Goal: Information Seeking & Learning: Learn about a topic

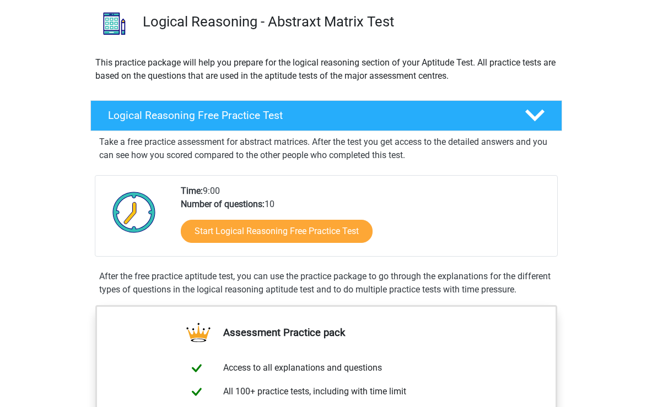
scroll to position [83, 0]
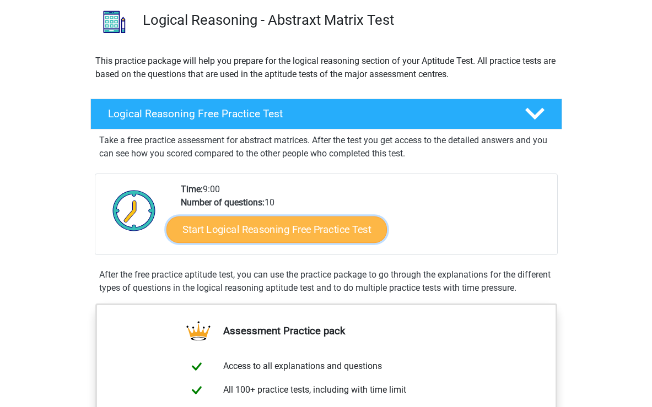
click at [253, 229] on link "Start Logical Reasoning Free Practice Test" at bounding box center [276, 229] width 220 height 26
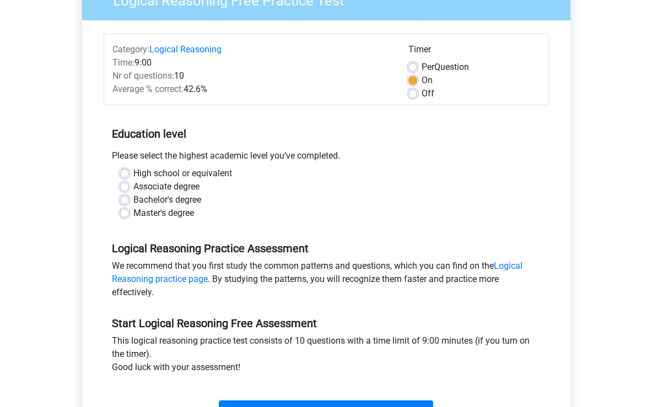
scroll to position [111, 0]
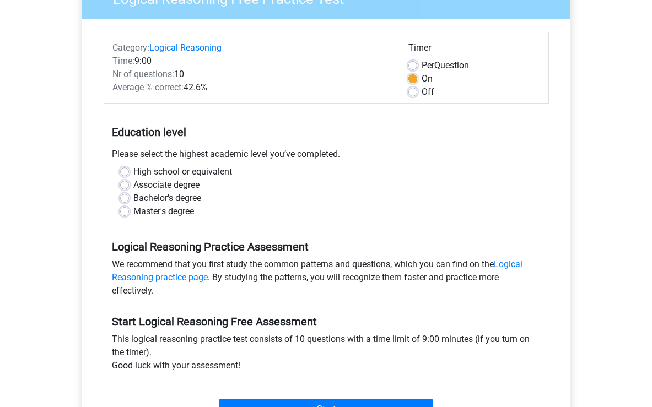
click at [133, 212] on label "Master's degree" at bounding box center [163, 211] width 61 height 13
click at [124, 212] on input "Master's degree" at bounding box center [124, 210] width 9 height 11
radio input "true"
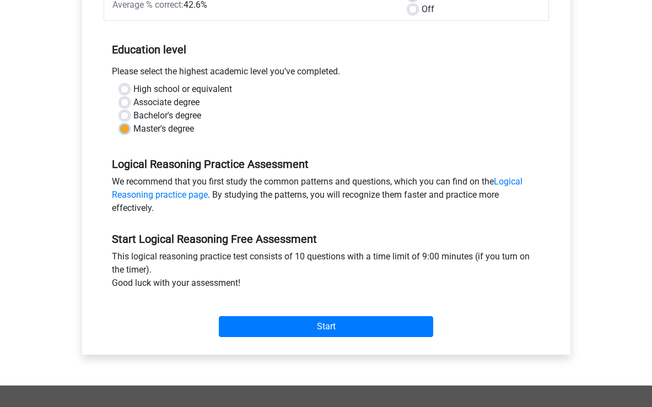
scroll to position [197, 0]
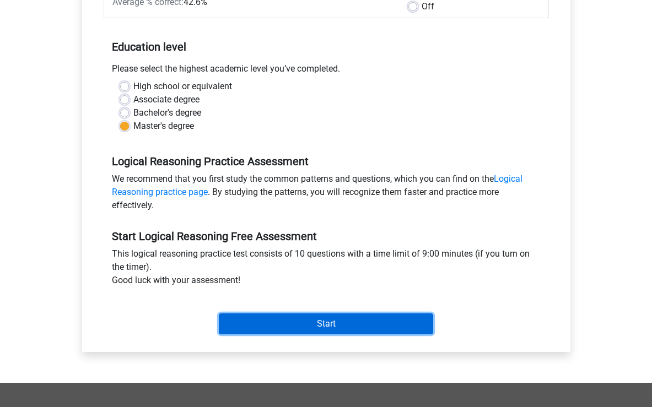
click at [326, 326] on input "Start" at bounding box center [326, 324] width 214 height 21
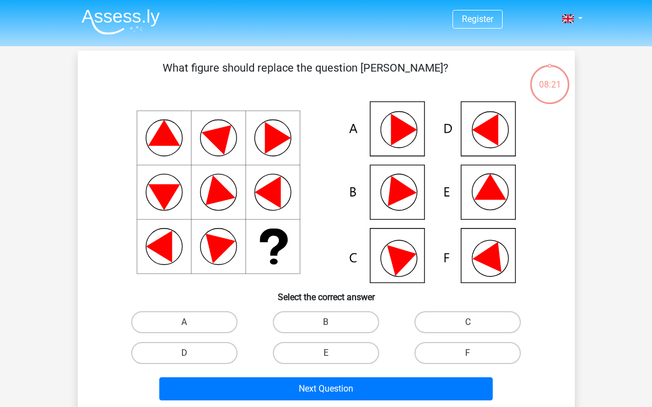
click at [478, 131] on icon at bounding box center [485, 130] width 26 height 32
click at [484, 131] on icon at bounding box center [485, 130] width 26 height 32
click at [210, 353] on label "D" at bounding box center [184, 353] width 106 height 22
click at [191, 353] on input "D" at bounding box center [187, 356] width 7 height 7
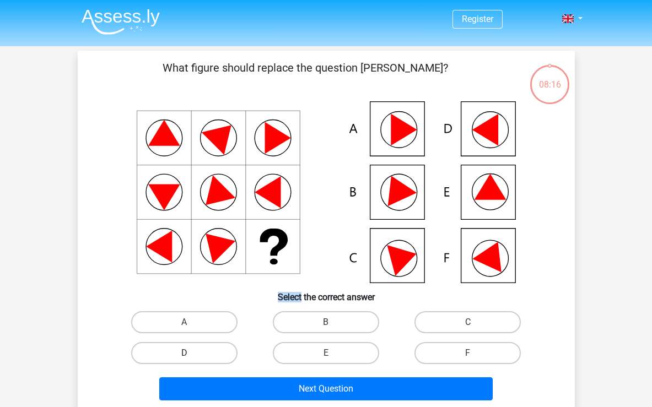
radio input "true"
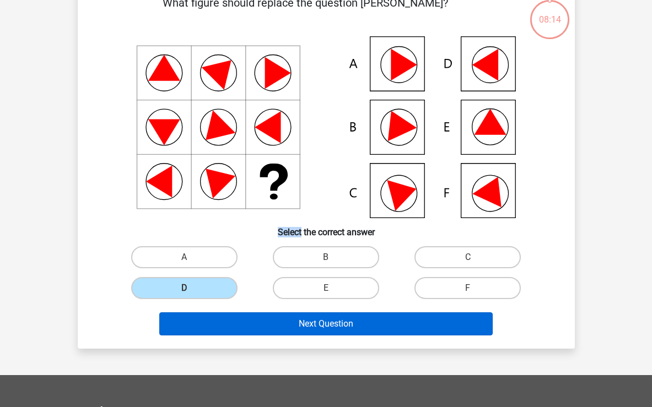
scroll to position [66, 0]
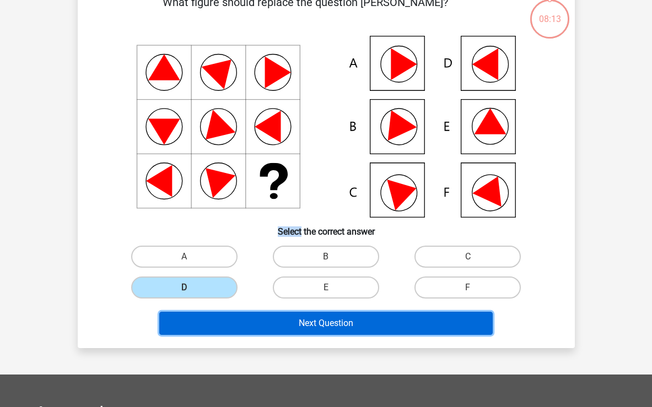
click at [312, 325] on button "Next Question" at bounding box center [325, 323] width 333 height 23
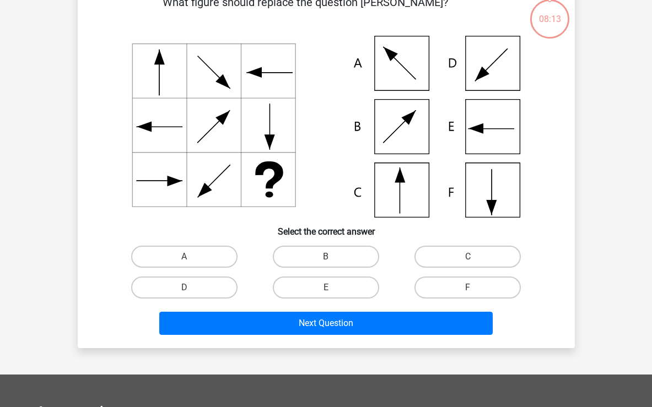
scroll to position [51, 0]
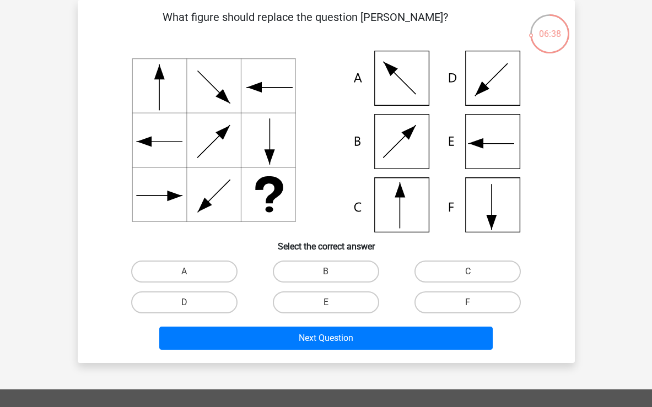
click at [398, 202] on icon at bounding box center [326, 142] width 444 height 182
click at [469, 271] on label "C" at bounding box center [467, 272] width 106 height 22
click at [469, 272] on input "C" at bounding box center [471, 275] width 7 height 7
radio input "true"
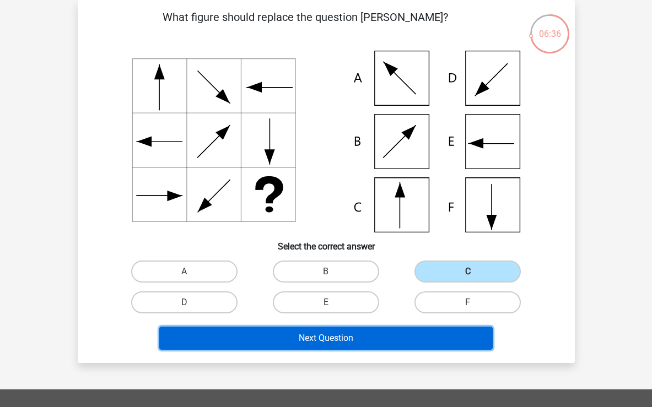
click at [351, 342] on button "Next Question" at bounding box center [325, 338] width 333 height 23
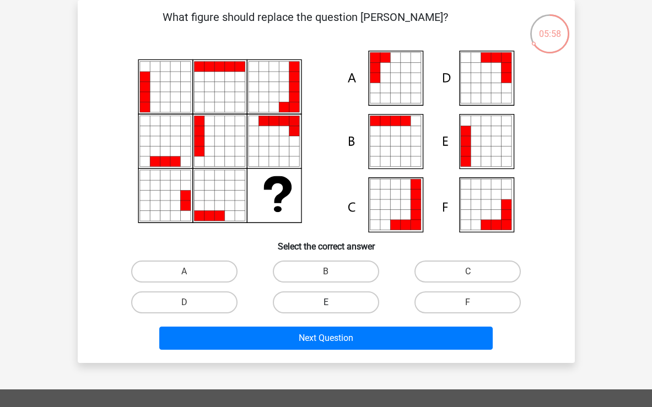
click at [323, 307] on label "E" at bounding box center [326, 302] width 106 height 22
click at [326, 307] on input "E" at bounding box center [329, 306] width 7 height 7
radio input "true"
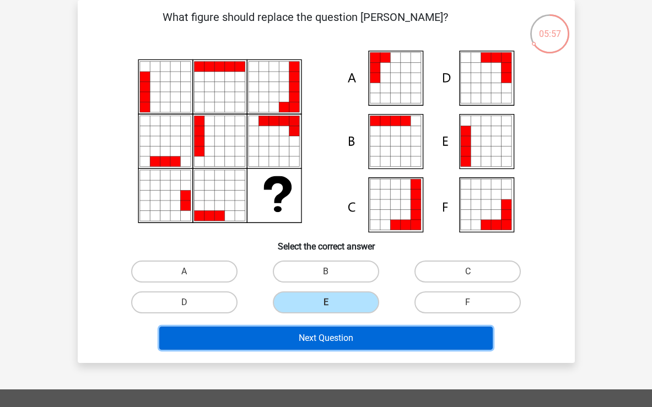
click at [335, 339] on button "Next Question" at bounding box center [325, 338] width 333 height 23
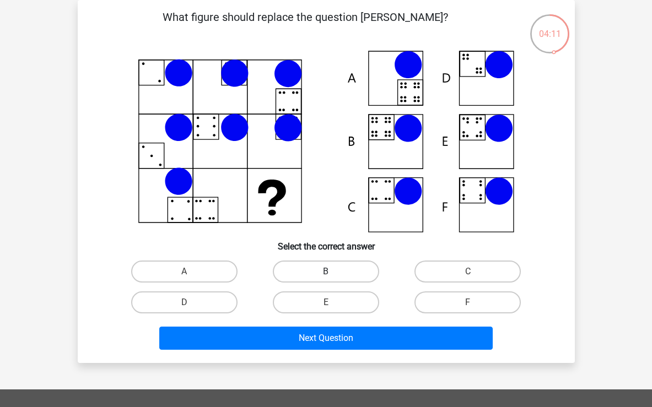
click at [328, 264] on label "B" at bounding box center [326, 272] width 106 height 22
click at [328, 272] on input "B" at bounding box center [329, 275] width 7 height 7
radio input "true"
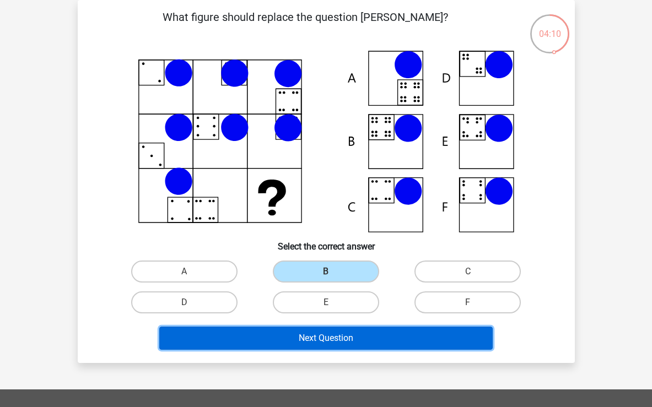
click at [315, 337] on button "Next Question" at bounding box center [325, 338] width 333 height 23
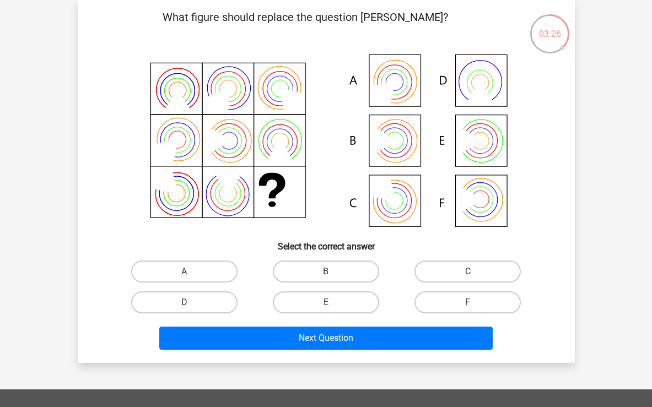
click at [327, 271] on label "B" at bounding box center [326, 272] width 106 height 22
click at [327, 272] on input "B" at bounding box center [329, 275] width 7 height 7
radio input "true"
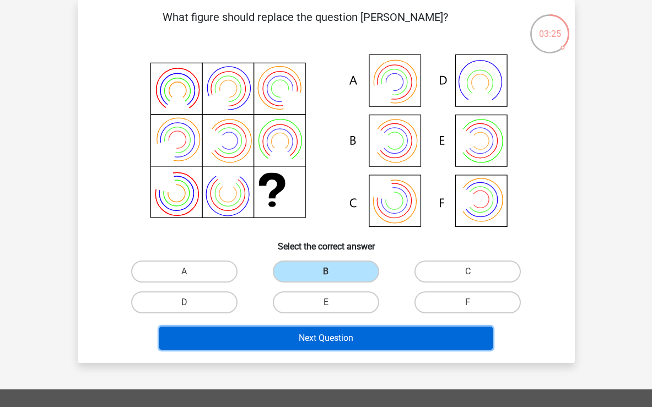
click at [331, 342] on button "Next Question" at bounding box center [325, 338] width 333 height 23
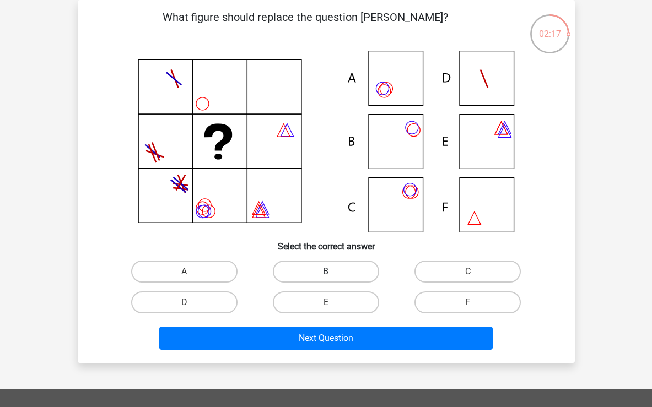
click at [336, 272] on label "B" at bounding box center [326, 272] width 106 height 22
click at [333, 272] on input "B" at bounding box center [329, 275] width 7 height 7
radio input "true"
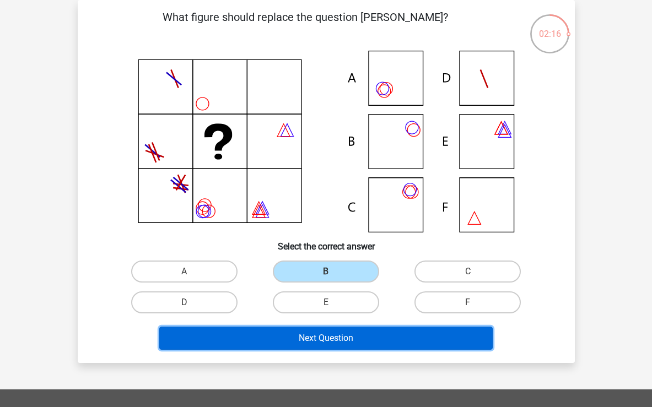
click at [325, 337] on button "Next Question" at bounding box center [325, 338] width 333 height 23
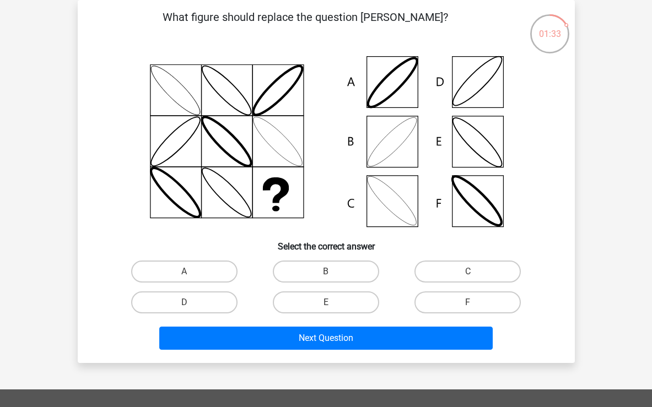
click at [327, 273] on input "B" at bounding box center [329, 275] width 7 height 7
radio input "true"
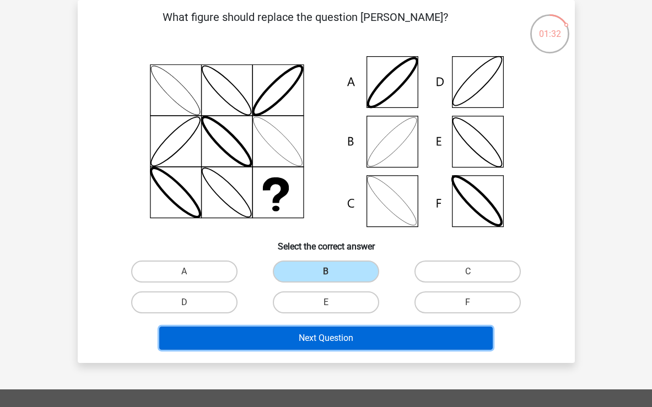
click at [321, 340] on button "Next Question" at bounding box center [325, 338] width 333 height 23
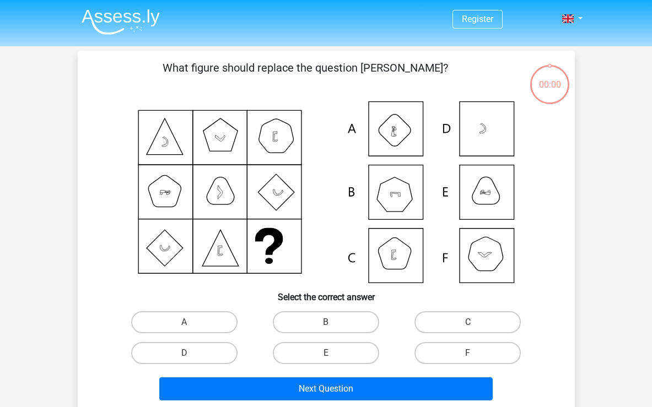
scroll to position [51, 0]
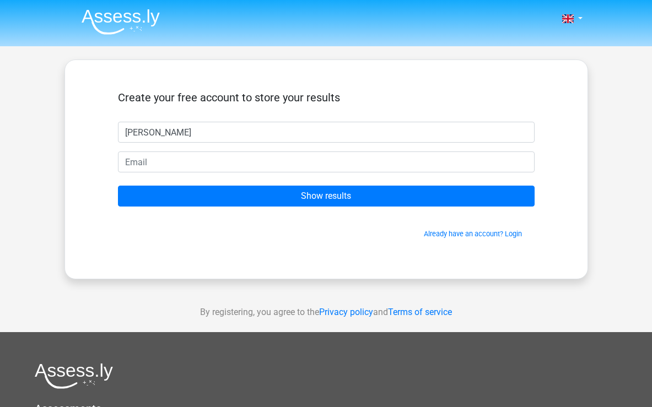
type input "[PERSON_NAME]"
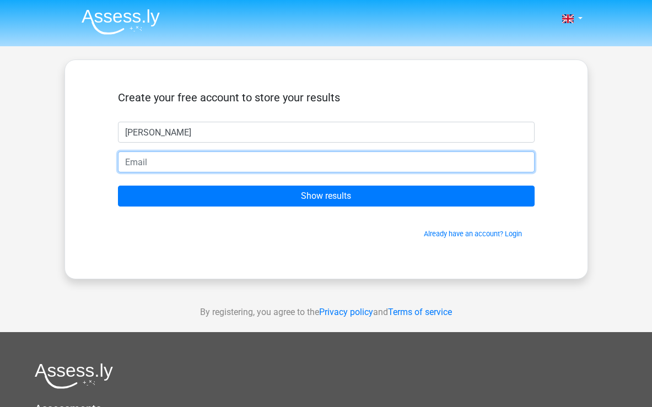
click at [236, 165] on input "email" at bounding box center [326, 162] width 417 height 21
type input "[EMAIL_ADDRESS][DOMAIN_NAME]"
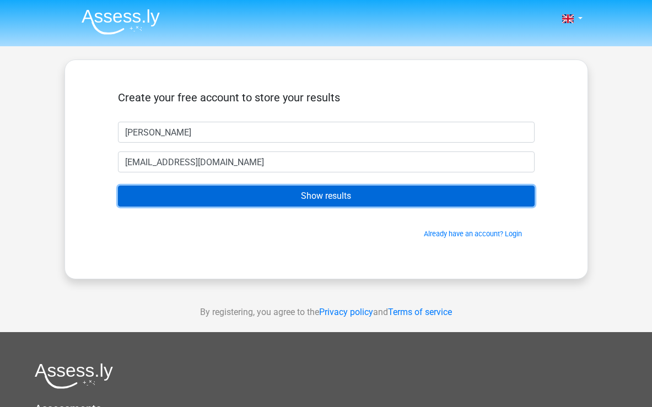
click at [315, 199] on input "Show results" at bounding box center [326, 196] width 417 height 21
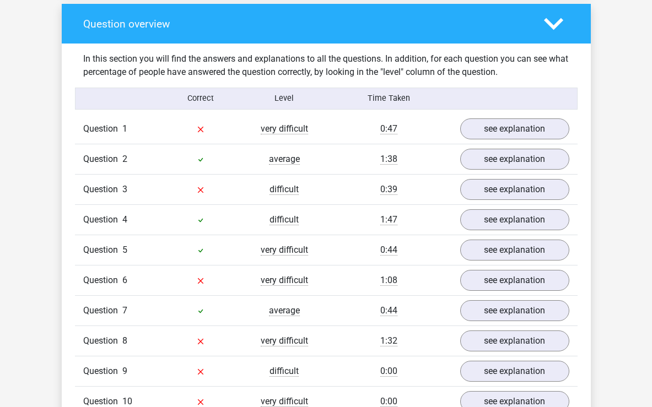
scroll to position [791, 0]
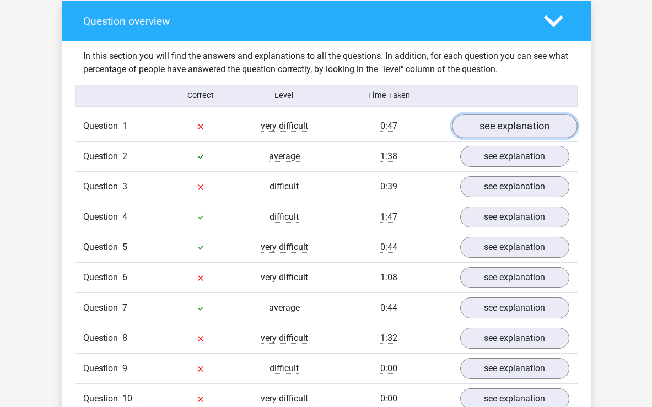
click at [516, 129] on link "see explanation" at bounding box center [515, 126] width 126 height 24
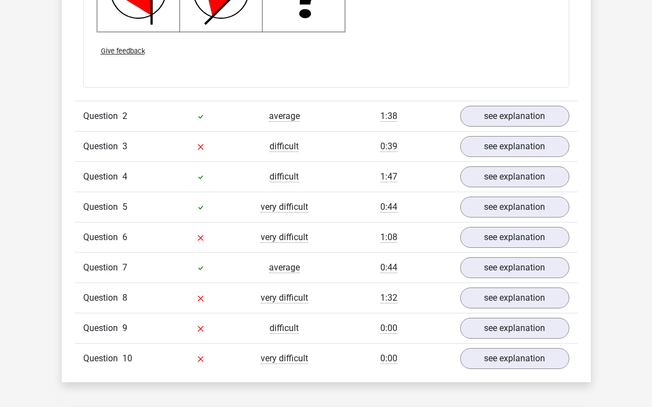
scroll to position [1534, 0]
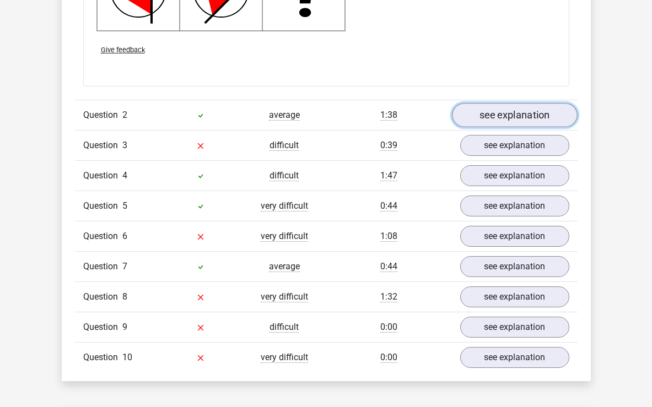
click at [510, 115] on link "see explanation" at bounding box center [515, 115] width 126 height 24
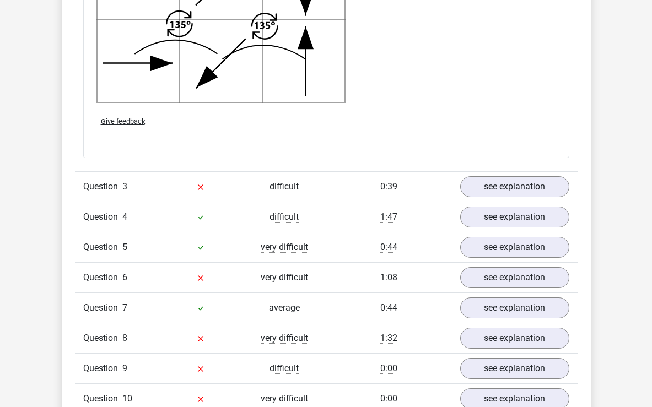
scroll to position [2179, 0]
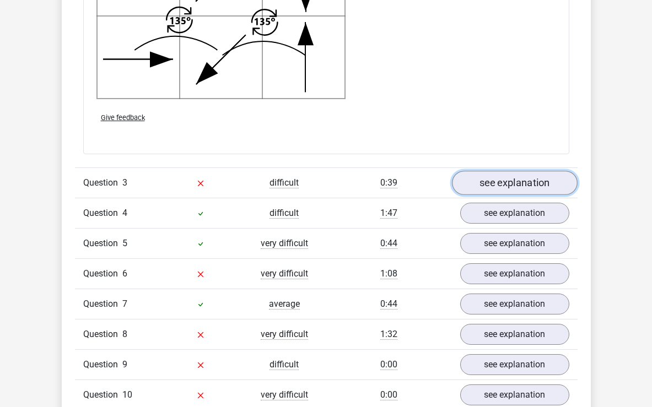
click at [515, 183] on link "see explanation" at bounding box center [515, 183] width 126 height 24
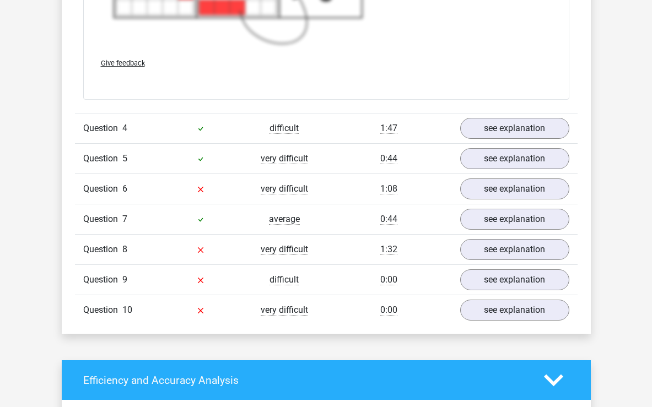
scroll to position [3038, 0]
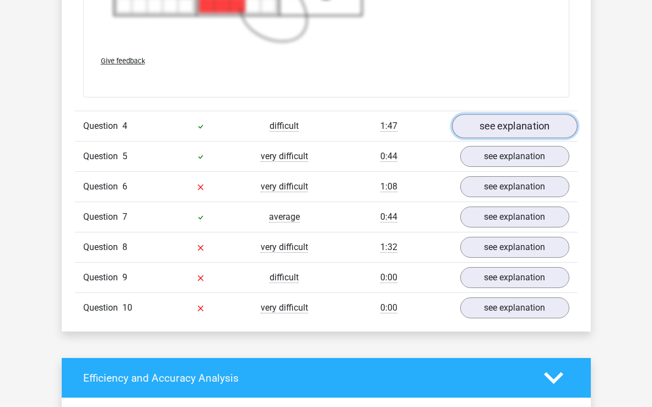
click at [516, 129] on link "see explanation" at bounding box center [515, 127] width 126 height 24
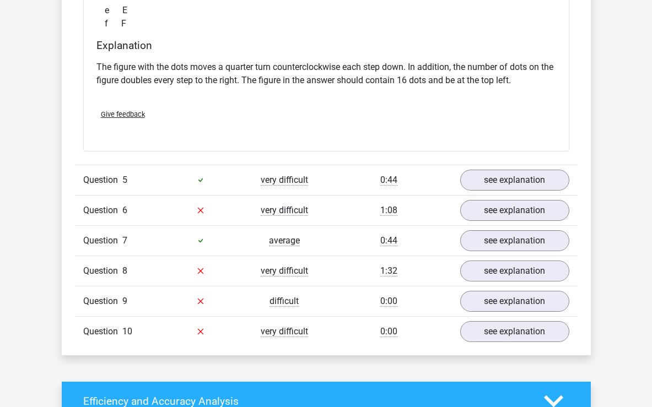
scroll to position [3463, 0]
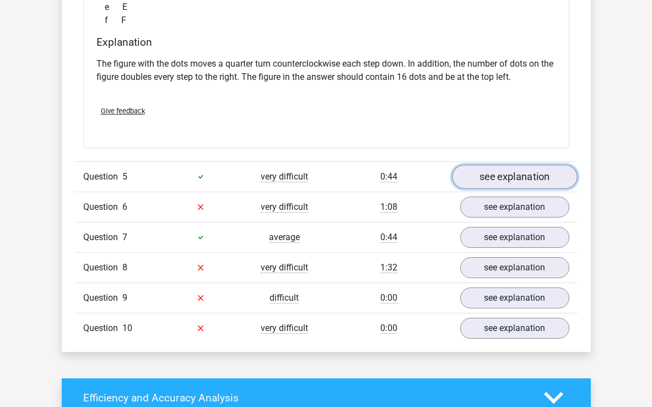
click at [511, 176] on link "see explanation" at bounding box center [515, 177] width 126 height 24
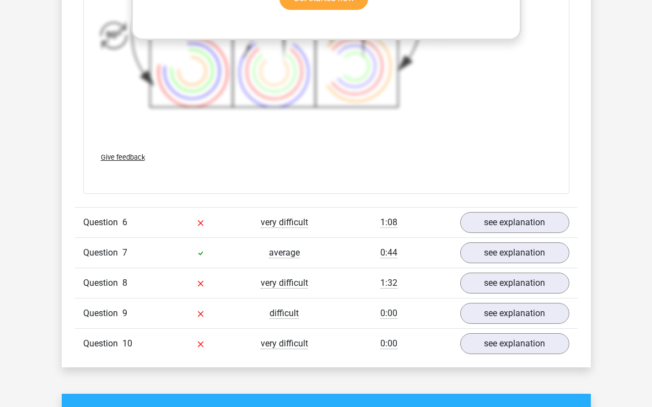
scroll to position [4197, 0]
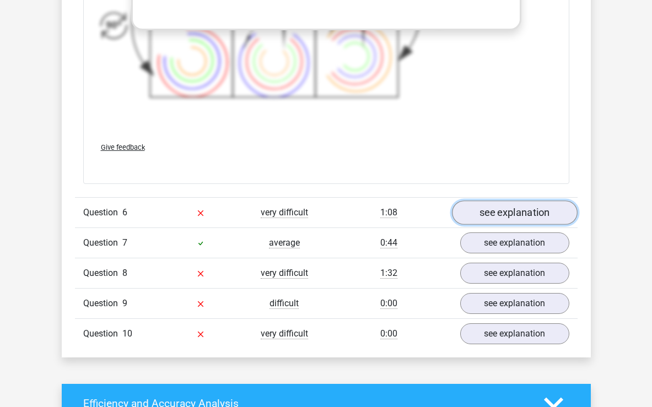
click at [520, 207] on link "see explanation" at bounding box center [515, 213] width 126 height 24
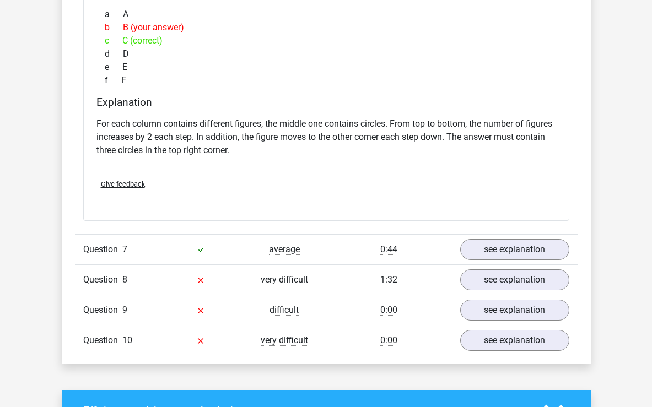
scroll to position [4654, 0]
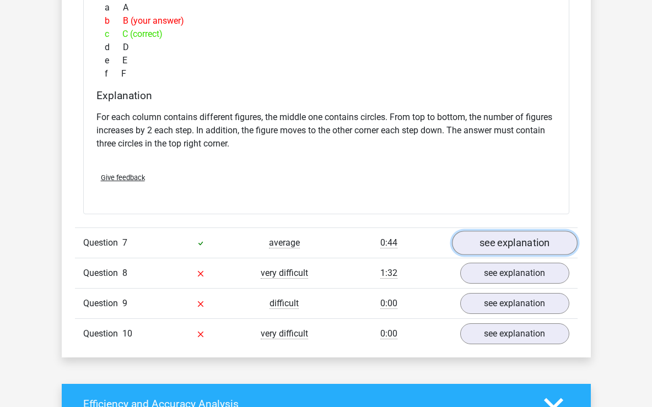
click at [520, 241] on link "see explanation" at bounding box center [515, 243] width 126 height 24
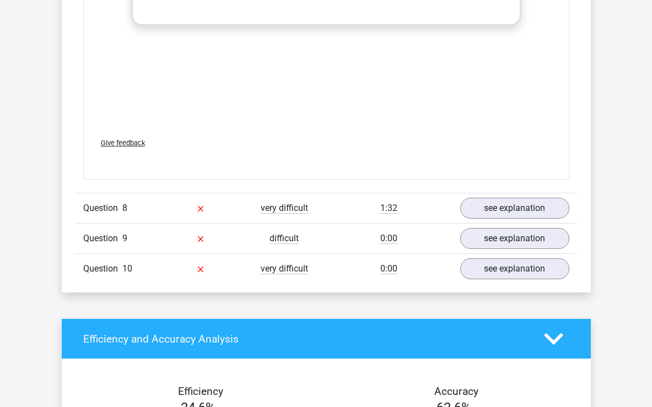
scroll to position [5460, 0]
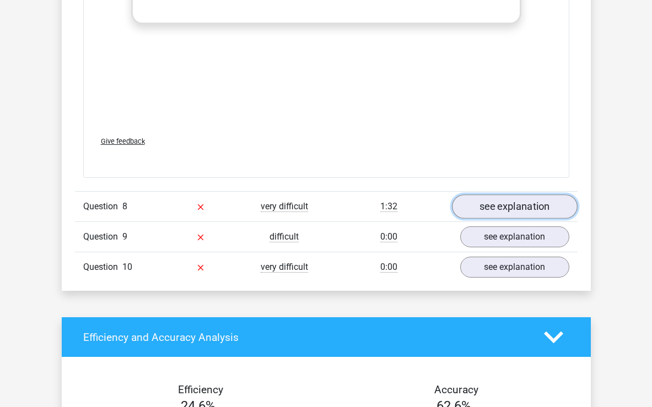
click at [522, 206] on link "see explanation" at bounding box center [515, 207] width 126 height 24
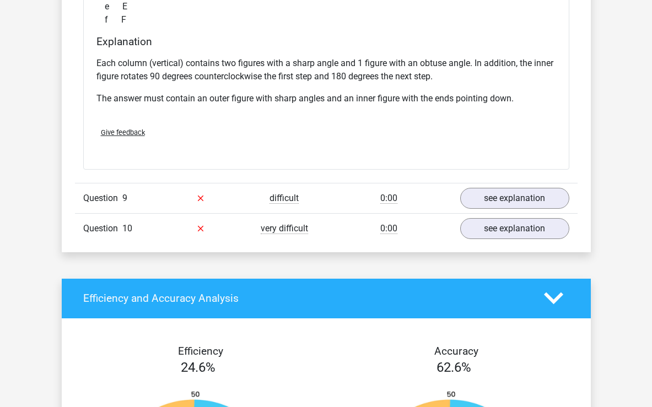
scroll to position [5973, 0]
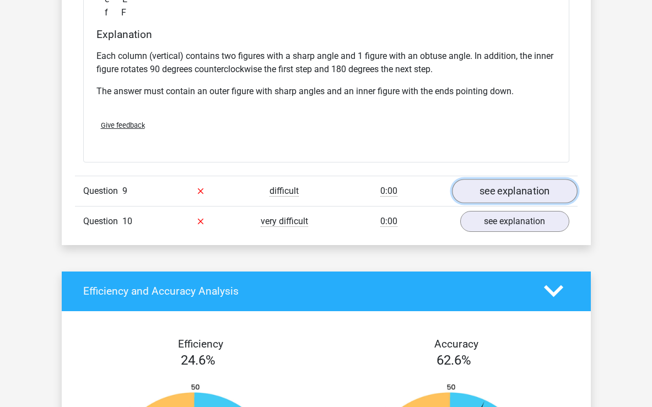
click at [522, 192] on link "see explanation" at bounding box center [515, 191] width 126 height 24
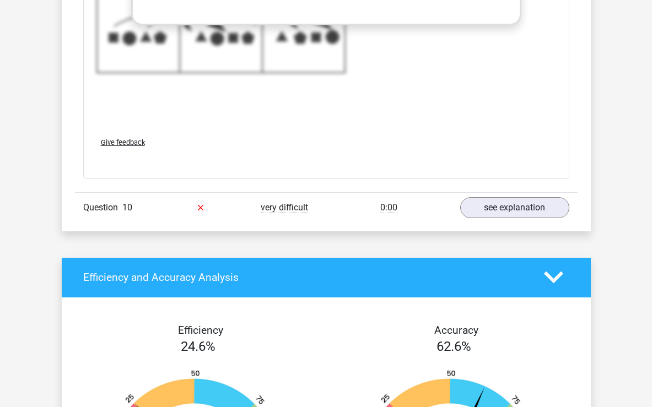
scroll to position [6732, 0]
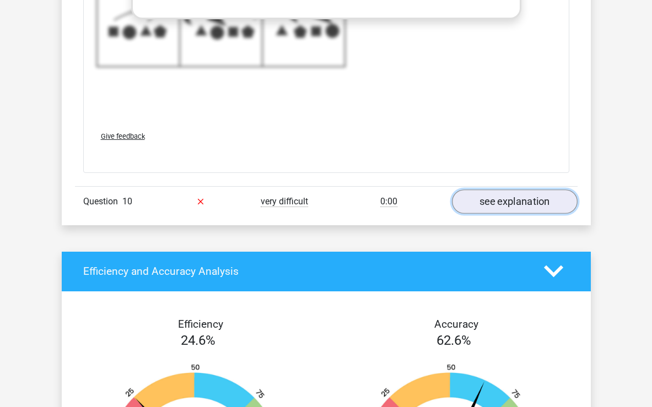
click at [510, 206] on link "see explanation" at bounding box center [515, 202] width 126 height 24
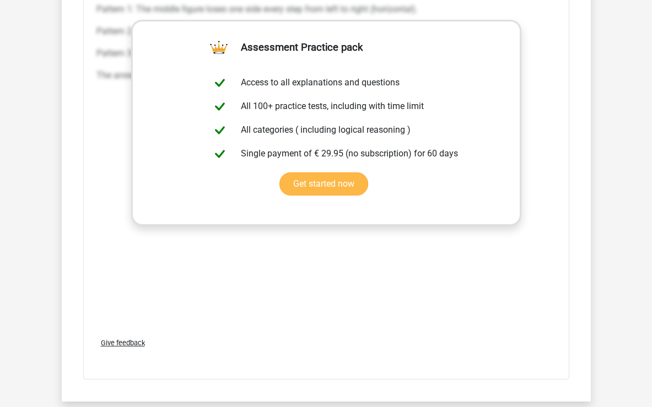
scroll to position [7297, 0]
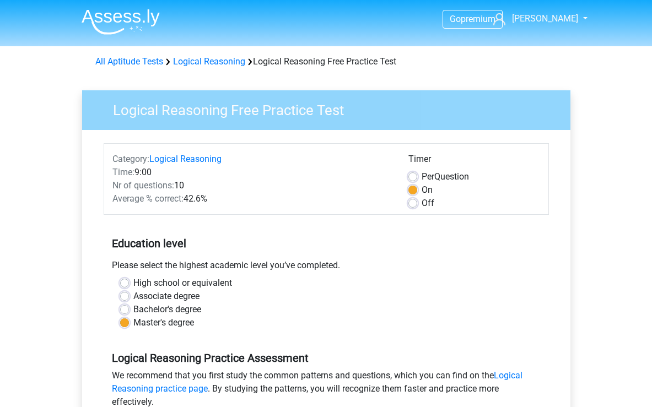
scroll to position [197, 0]
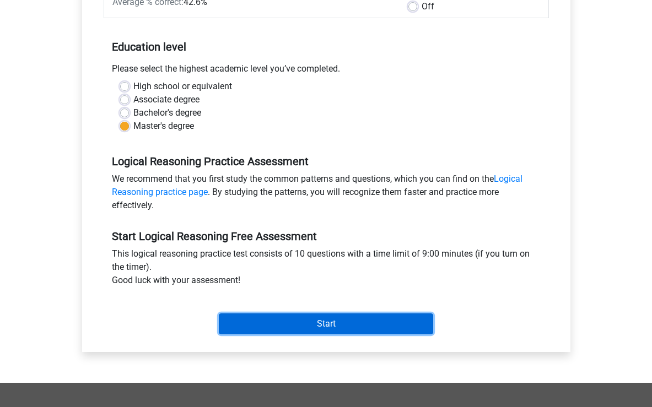
click at [321, 323] on input "Start" at bounding box center [326, 324] width 214 height 21
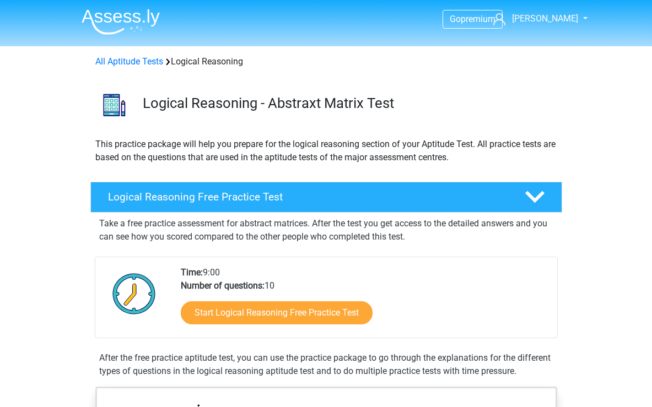
scroll to position [83, 0]
